Goal: Find specific page/section: Find specific page/section

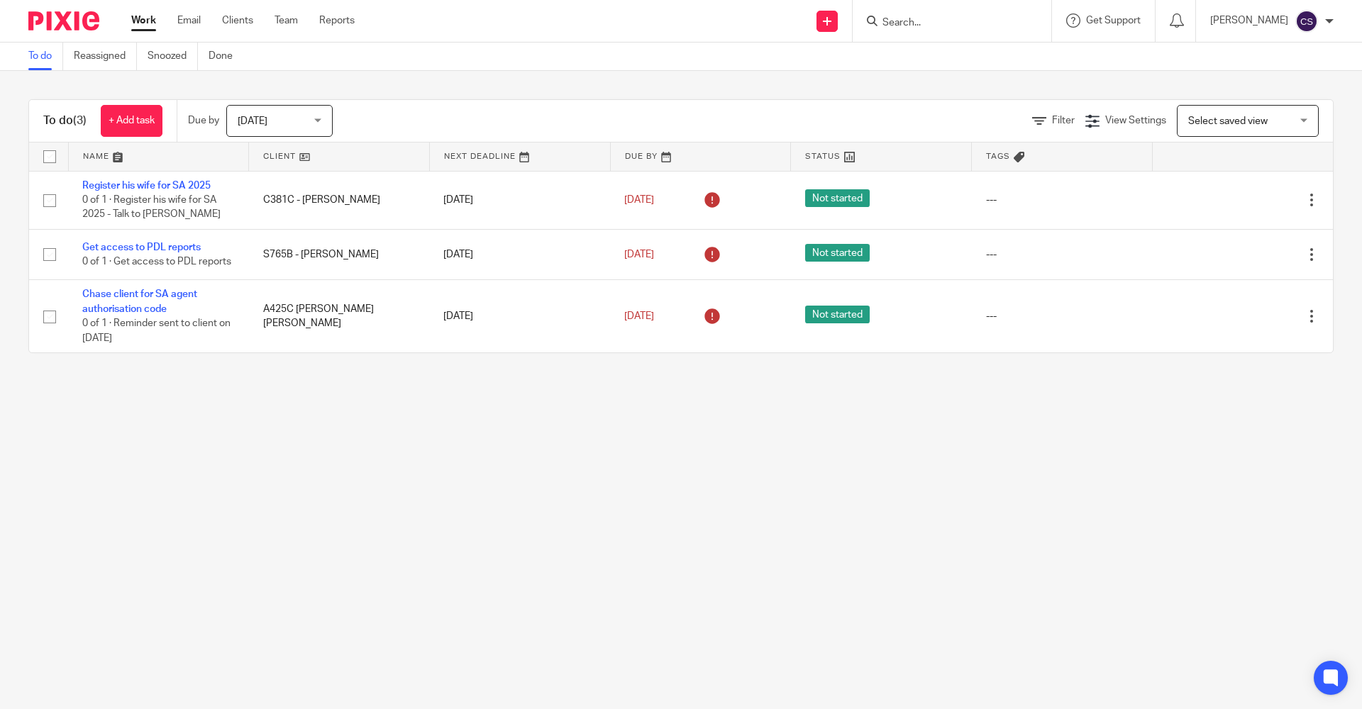
click at [881, 21] on input "Search" at bounding box center [945, 23] width 128 height 13
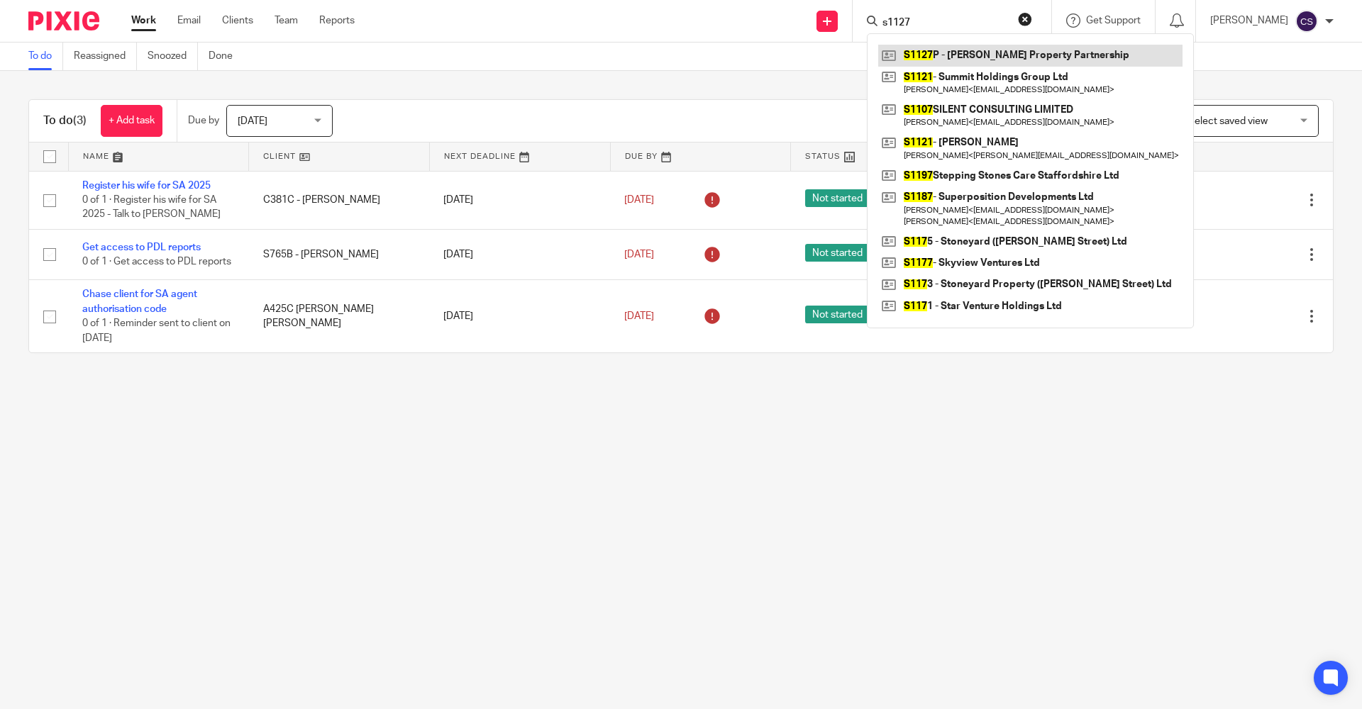
type input "s1127"
click at [917, 54] on link at bounding box center [1030, 55] width 304 height 21
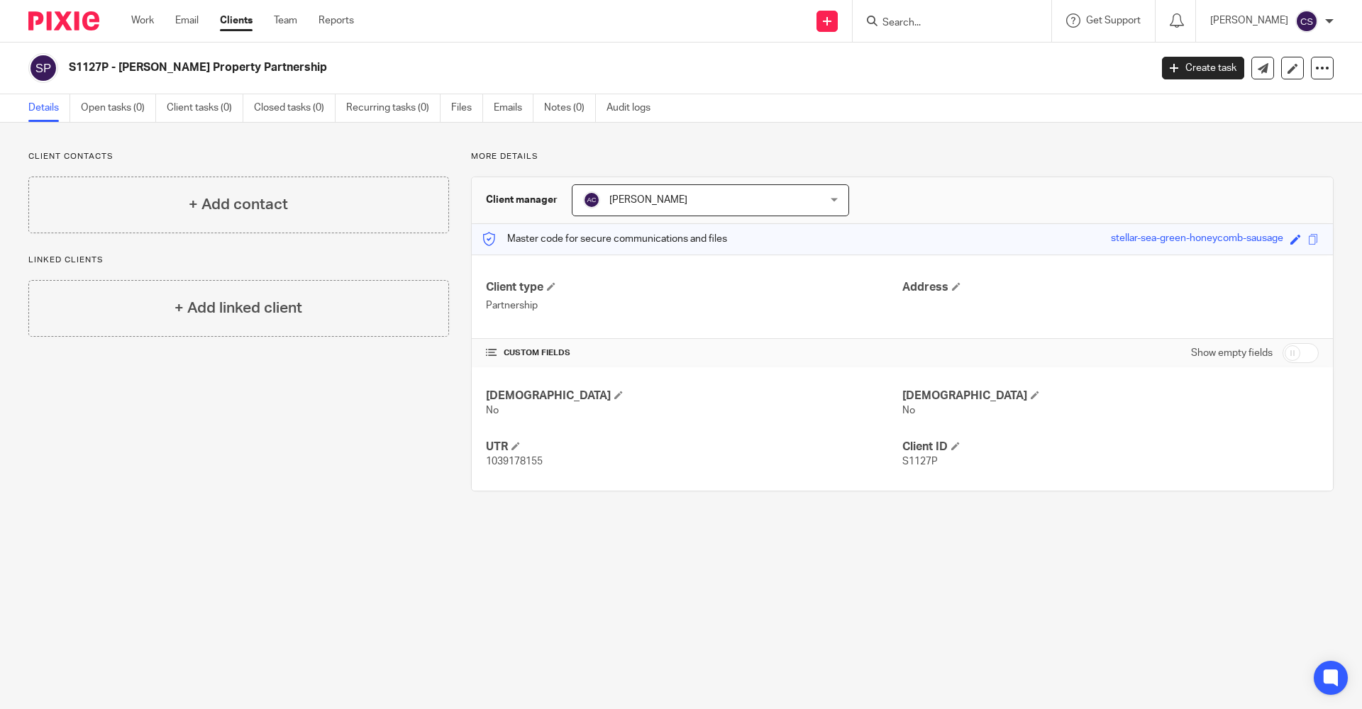
drag, startPoint x: 284, startPoint y: 71, endPoint x: 67, endPoint y: 67, distance: 217.0
click at [67, 67] on div "S1127P - [PERSON_NAME] Property Partnership" at bounding box center [584, 68] width 1112 height 30
copy h2 "S1127P - [PERSON_NAME] Property Partnership"
